Goal: Use online tool/utility: Utilize a website feature to perform a specific function

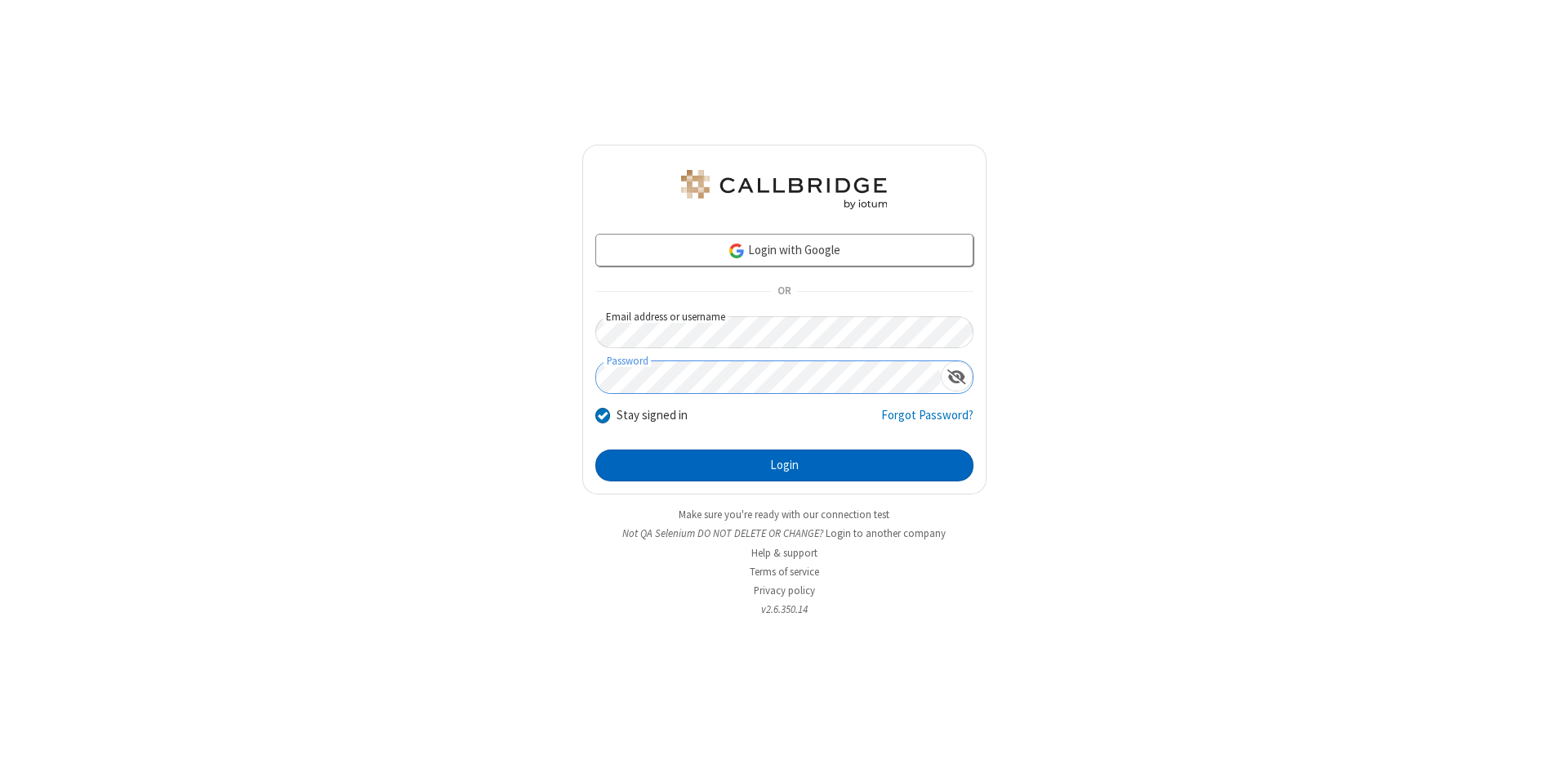
click at [784, 466] on button "Login" at bounding box center [784, 466] width 378 height 32
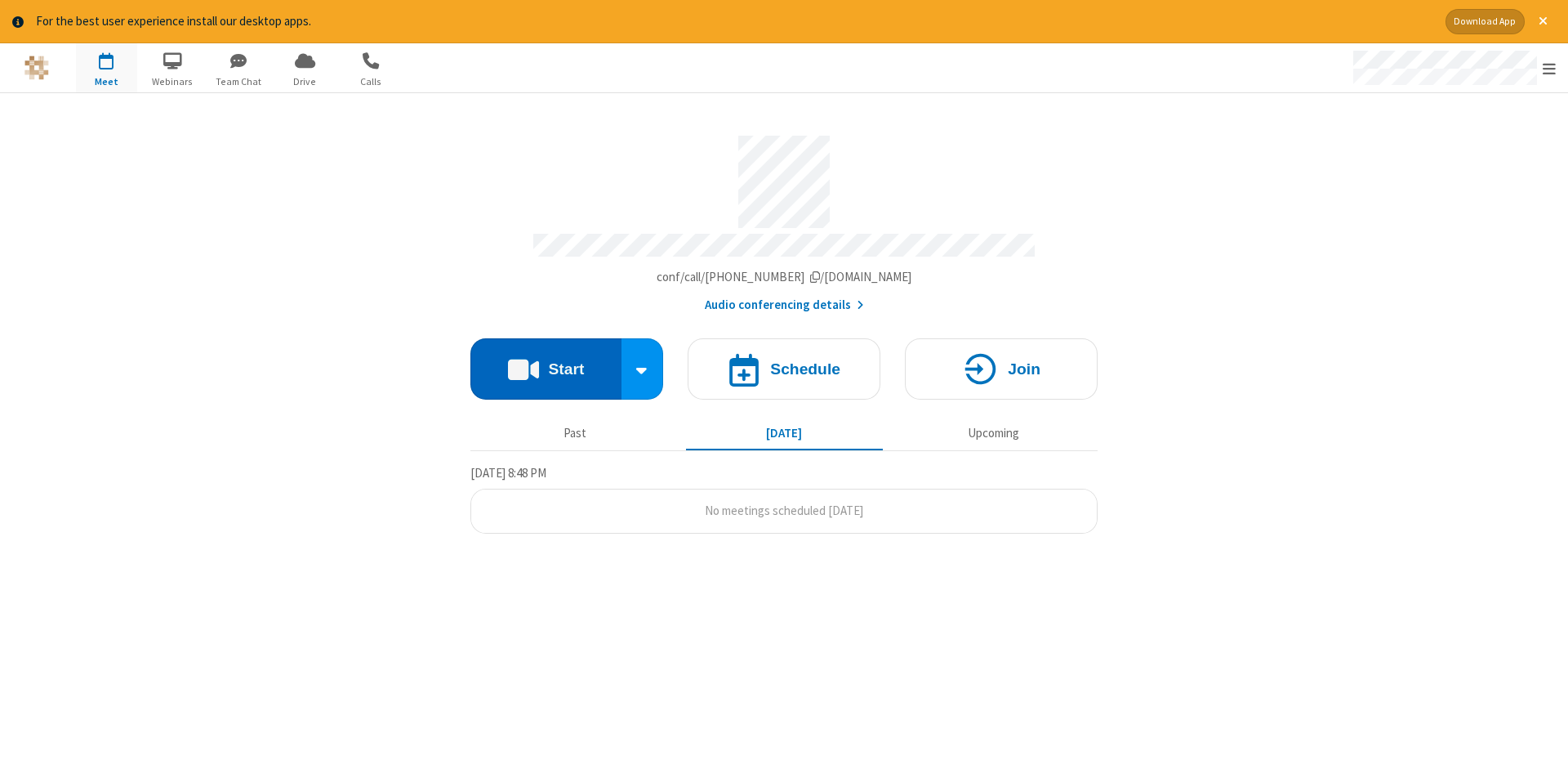
click at [546, 363] on button "Start" at bounding box center [545, 369] width 151 height 61
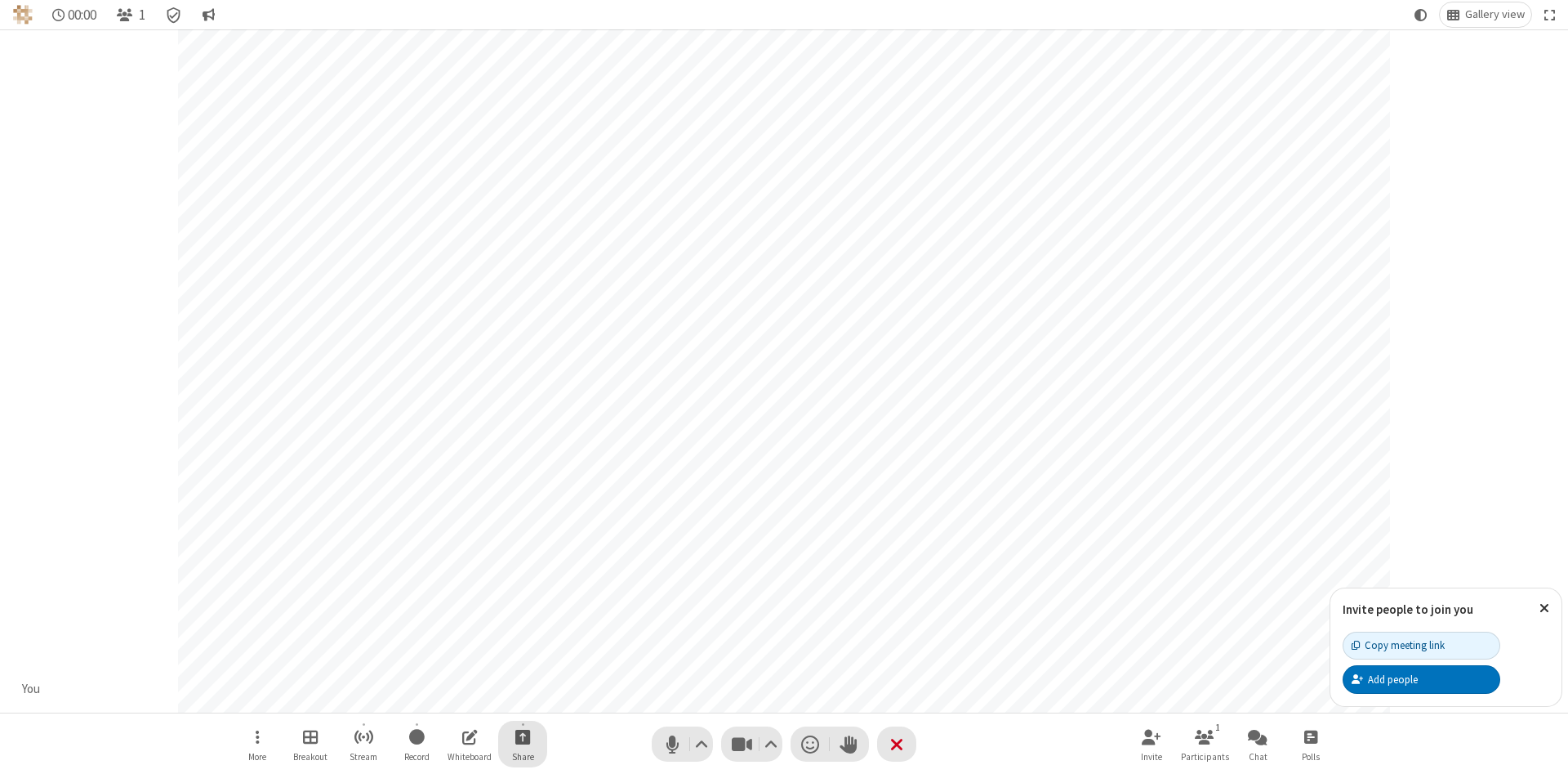
click at [522, 736] on span "Start sharing" at bounding box center [523, 736] width 15 height 20
click at [456, 697] on span "Share my screen" at bounding box center [457, 698] width 19 height 14
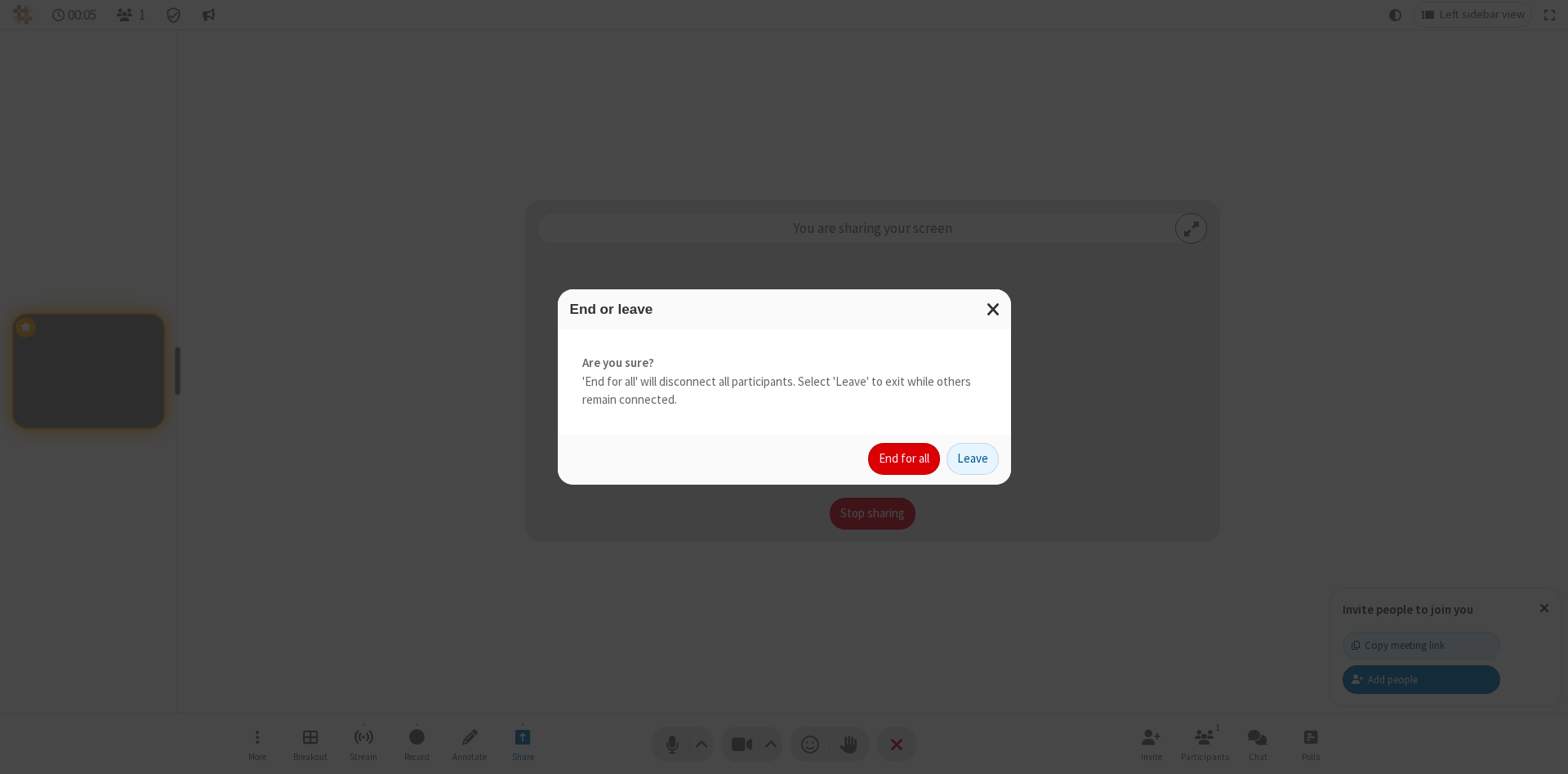
click at [905, 458] on button "End for all" at bounding box center [904, 459] width 72 height 32
